Goal: Find contact information: Find contact information

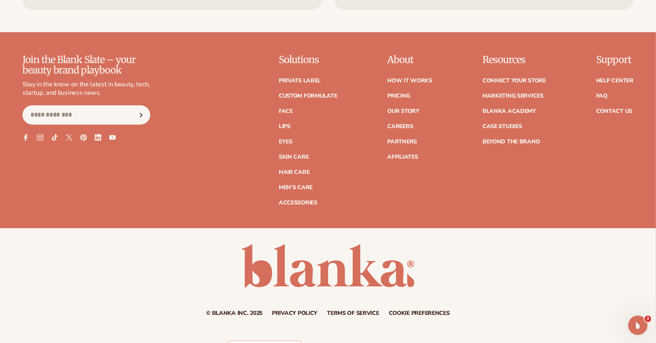
scroll to position [3552, 0]
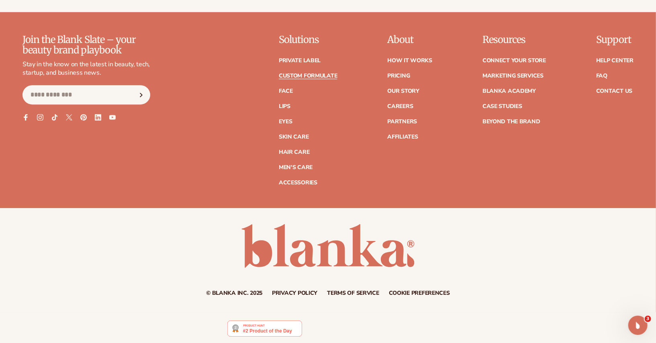
click at [325, 77] on link "Custom formulate" at bounding box center [308, 76] width 59 height 6
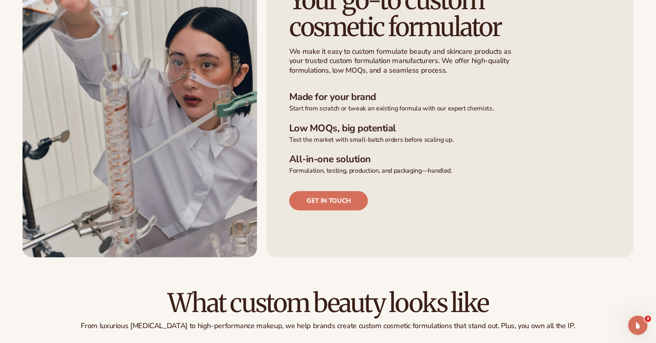
scroll to position [244, 0]
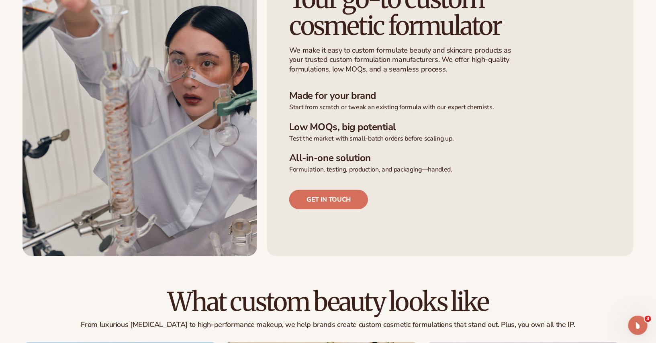
click at [307, 201] on link "Get in touch" at bounding box center [328, 199] width 79 height 19
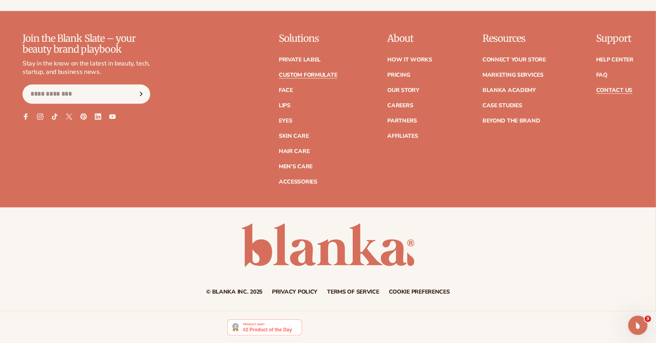
click at [606, 88] on link "Contact Us" at bounding box center [614, 91] width 36 height 6
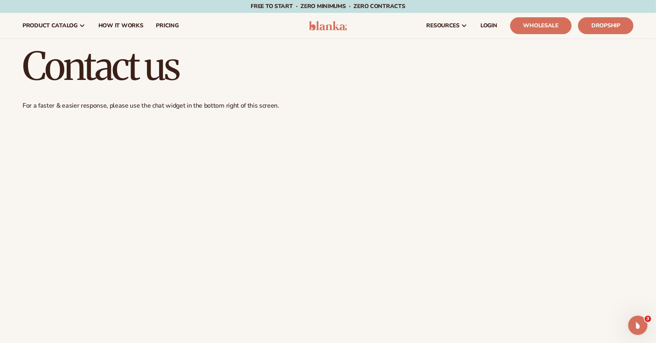
click at [391, 98] on div "Contact us For a faster & easier response, please use the chat widget in the bo…" at bounding box center [328, 286] width 656 height 495
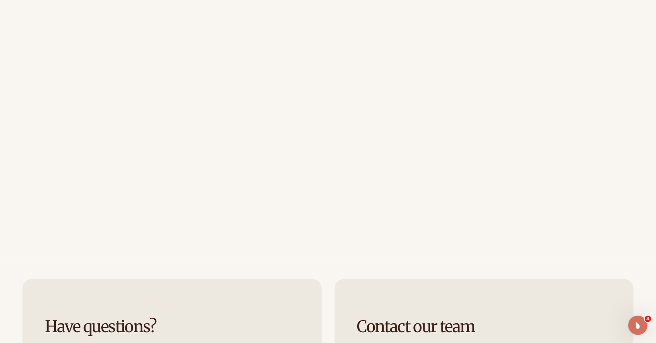
scroll to position [295, 0]
